Goal: Browse casually: Explore the website without a specific task or goal

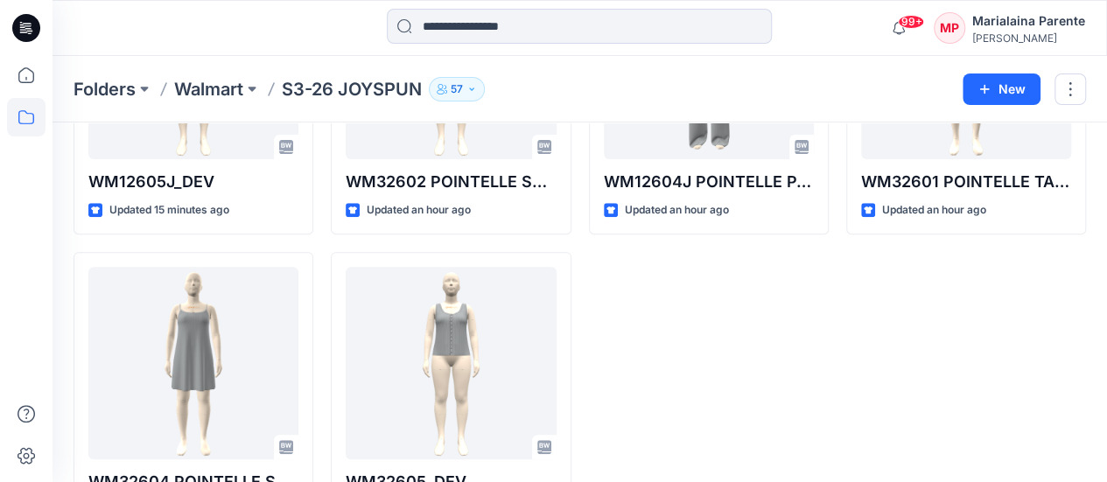
scroll to position [256, 0]
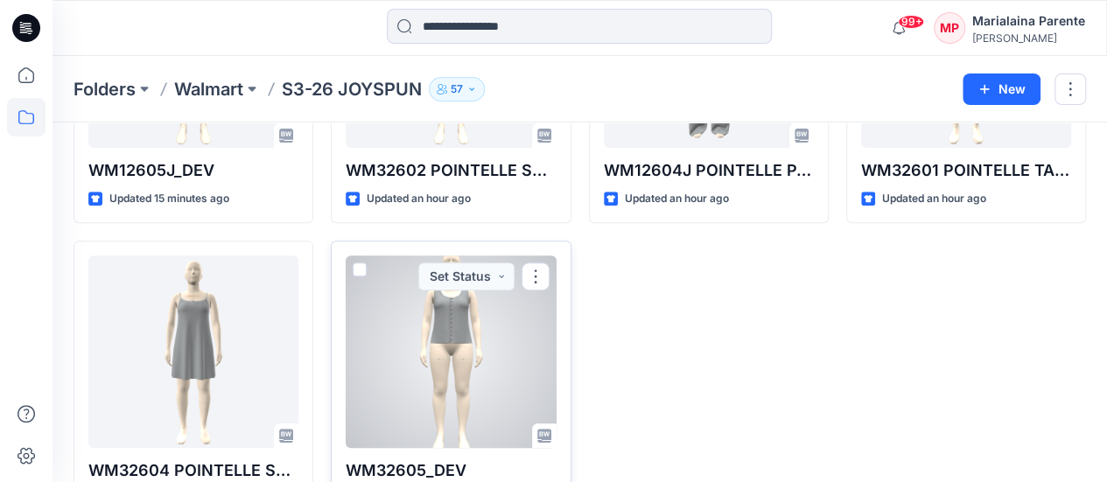
click at [495, 361] on div at bounding box center [451, 352] width 210 height 193
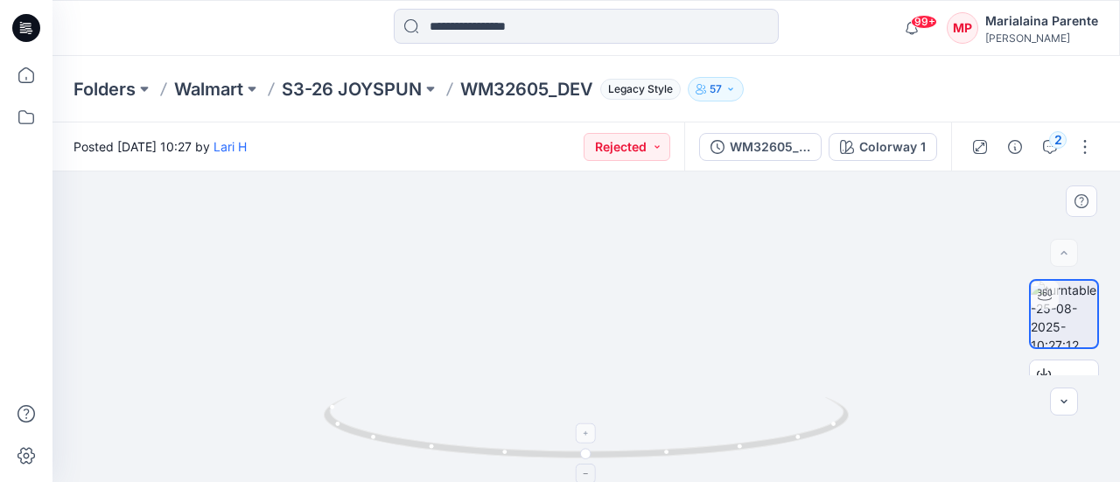
drag, startPoint x: 600, startPoint y: 246, endPoint x: 606, endPoint y: 421, distance: 175.1
click at [606, 421] on div at bounding box center [587, 327] width 1068 height 311
drag, startPoint x: 686, startPoint y: 276, endPoint x: 678, endPoint y: 319, distance: 44.5
click at [678, 319] on img at bounding box center [586, 87] width 646 height 792
drag, startPoint x: 625, startPoint y: 279, endPoint x: 621, endPoint y: 336, distance: 57.0
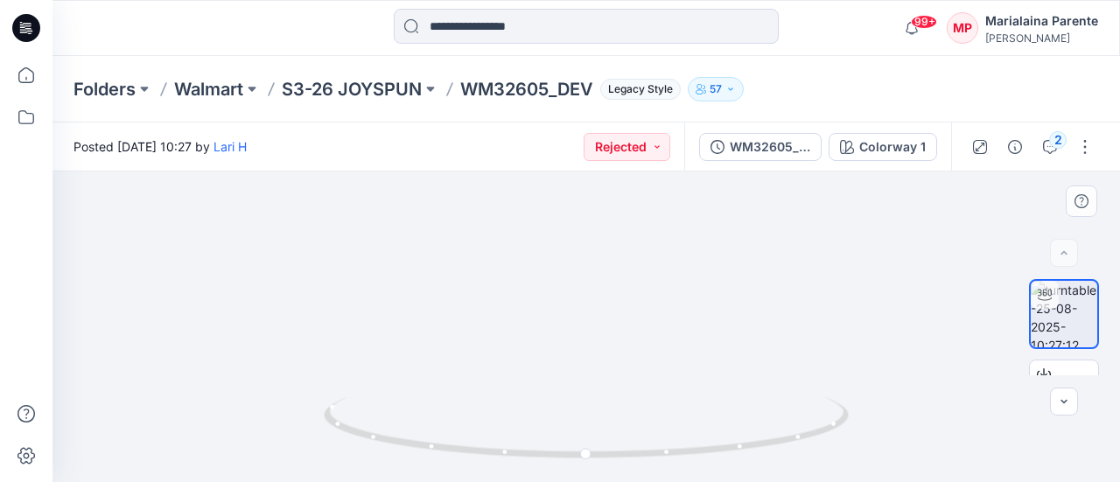
click at [621, 336] on img at bounding box center [586, 233] width 387 height 499
drag, startPoint x: 657, startPoint y: 291, endPoint x: 656, endPoint y: 303, distance: 11.5
click at [656, 303] on img at bounding box center [585, 227] width 419 height 509
click at [803, 297] on div at bounding box center [587, 327] width 1068 height 311
drag, startPoint x: 803, startPoint y: 297, endPoint x: 733, endPoint y: 304, distance: 69.5
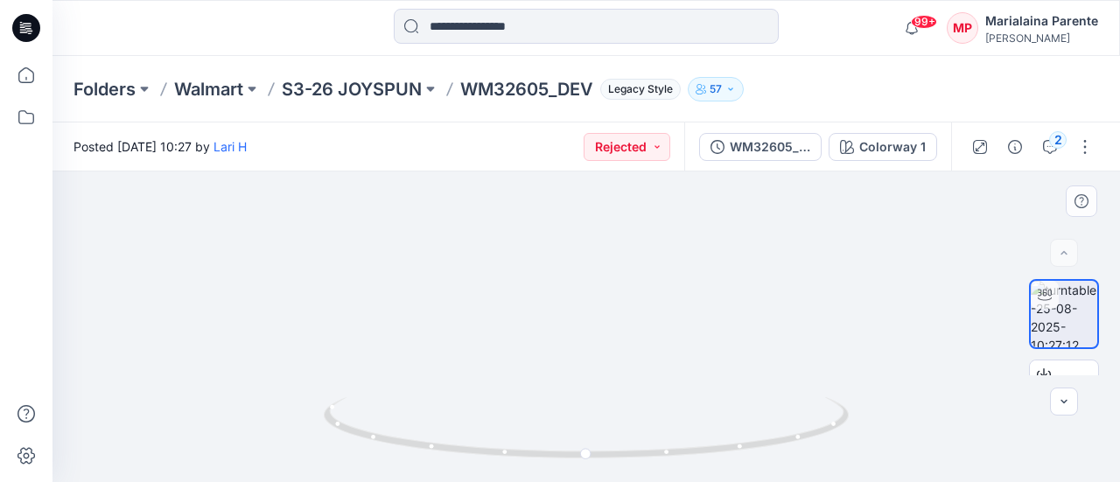
click at [733, 304] on div at bounding box center [587, 327] width 1068 height 311
drag, startPoint x: 643, startPoint y: 312, endPoint x: 571, endPoint y: 302, distance: 73.4
click at [571, 302] on img at bounding box center [586, 239] width 376 height 485
drag, startPoint x: 627, startPoint y: 455, endPoint x: 403, endPoint y: 404, distance: 229.7
click at [403, 404] on icon at bounding box center [589, 430] width 530 height 66
